Goal: Task Accomplishment & Management: Manage account settings

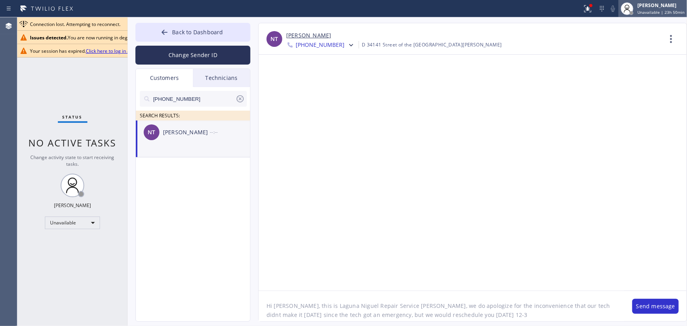
click at [643, 8] on div "[PERSON_NAME]" at bounding box center [661, 5] width 47 height 7
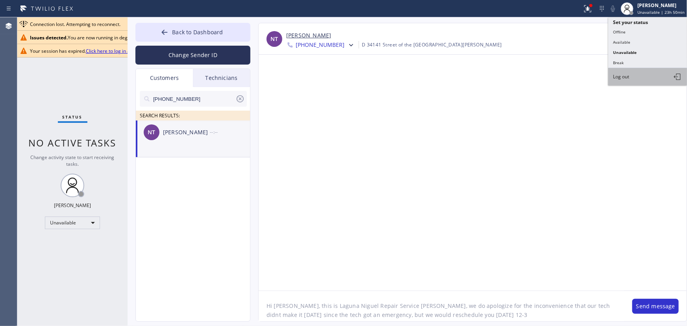
click at [634, 79] on button "Log out" at bounding box center [648, 76] width 79 height 17
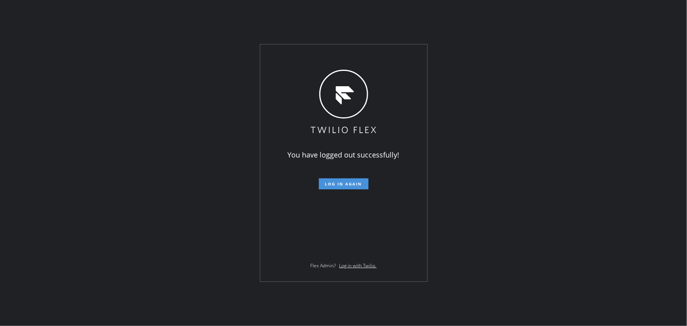
click at [353, 186] on span "Log in again" at bounding box center [343, 184] width 37 height 6
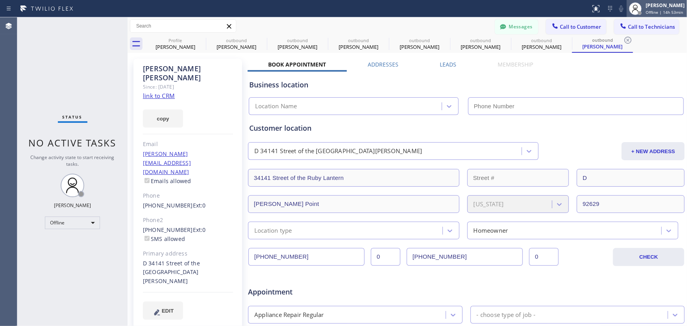
click at [665, 10] on span "Offline | 14h 53min" at bounding box center [664, 12] width 37 height 6
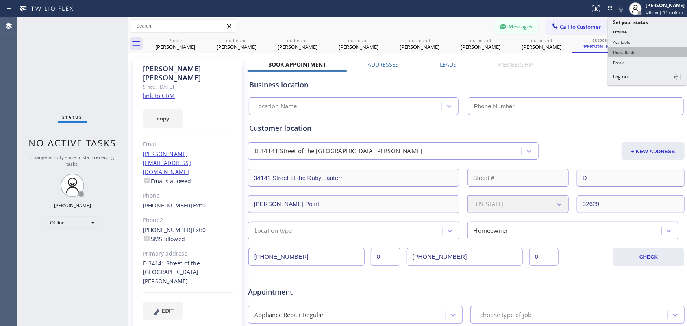
click at [638, 49] on button "Unavailable" at bounding box center [648, 52] width 79 height 10
